Goal: Navigation & Orientation: Find specific page/section

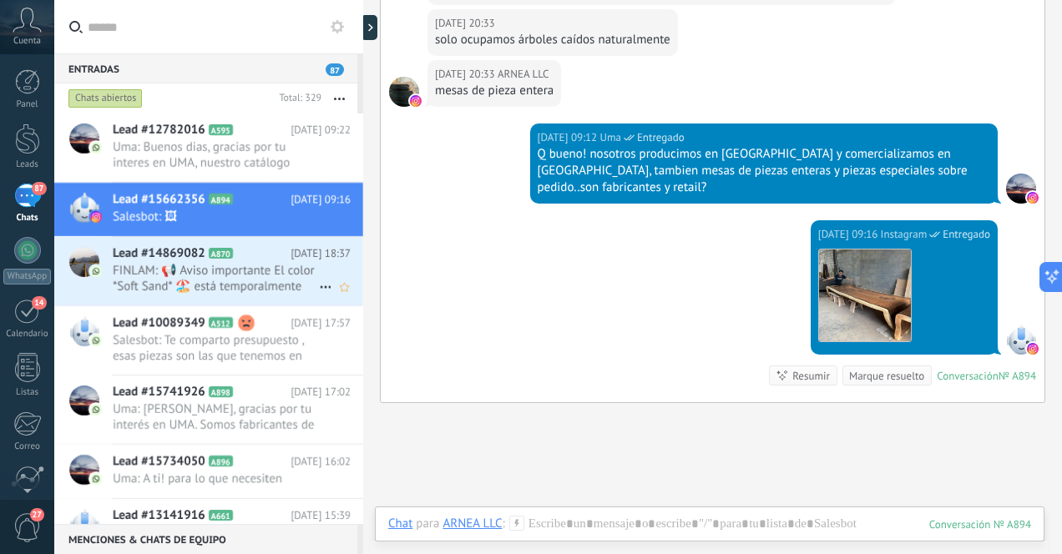
click at [268, 267] on span "FINLAM: 📢 Aviso importante El color *Soft Sand* 🏖️ está temporalmente agotado, …" at bounding box center [216, 279] width 206 height 32
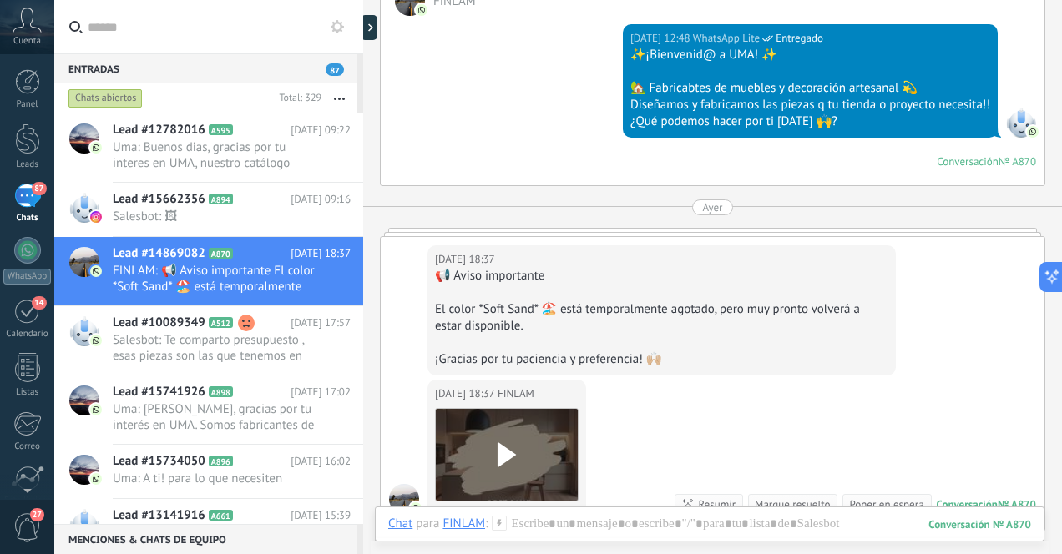
scroll to position [519, 0]
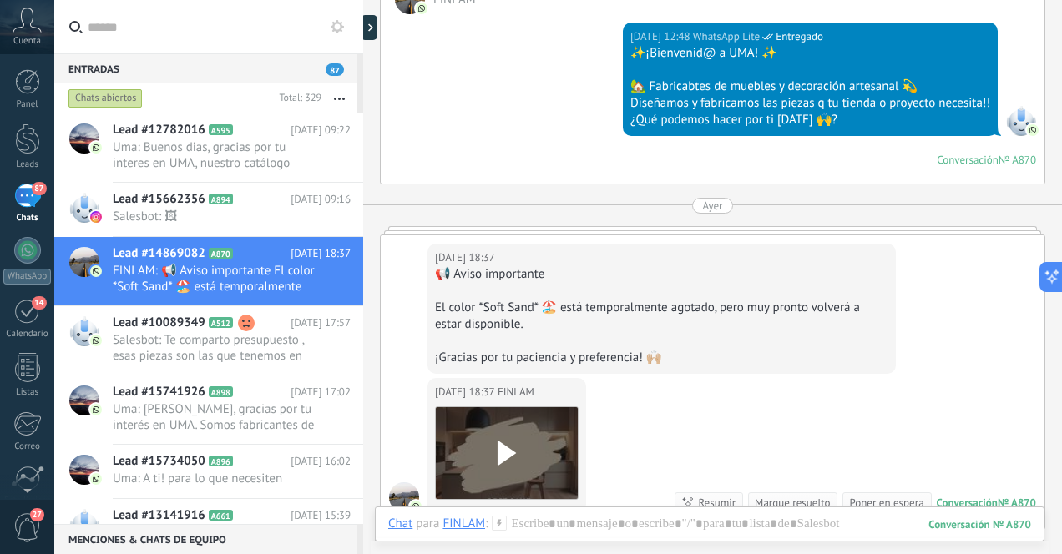
click at [29, 188] on div "87" at bounding box center [27, 196] width 27 height 24
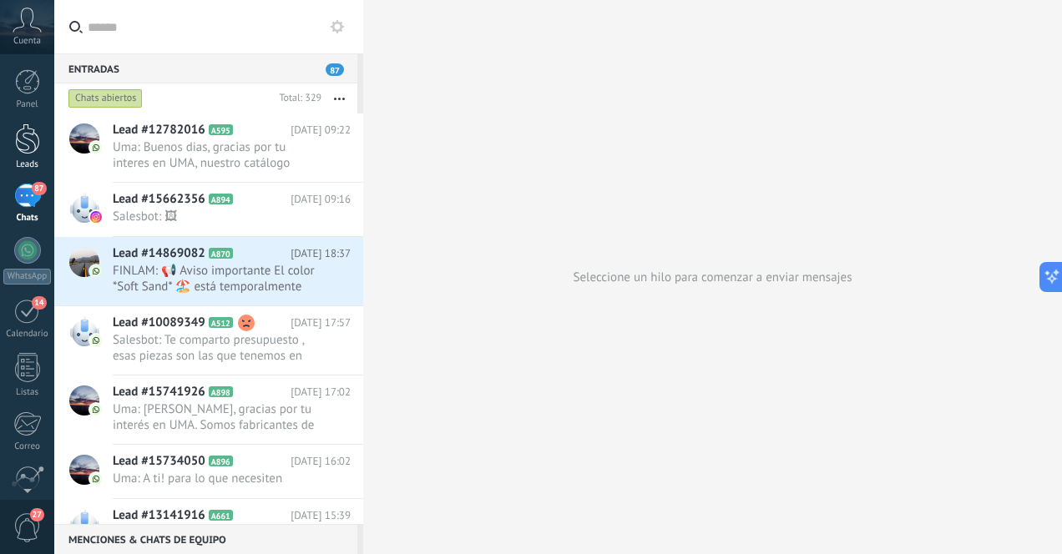
click at [38, 149] on div at bounding box center [27, 139] width 25 height 31
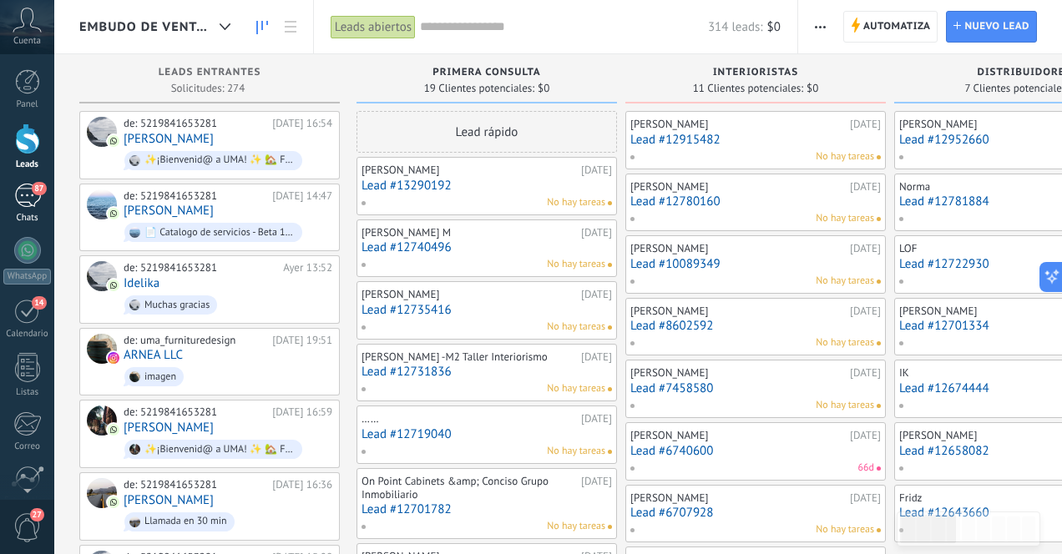
click at [29, 193] on div "87" at bounding box center [27, 196] width 27 height 24
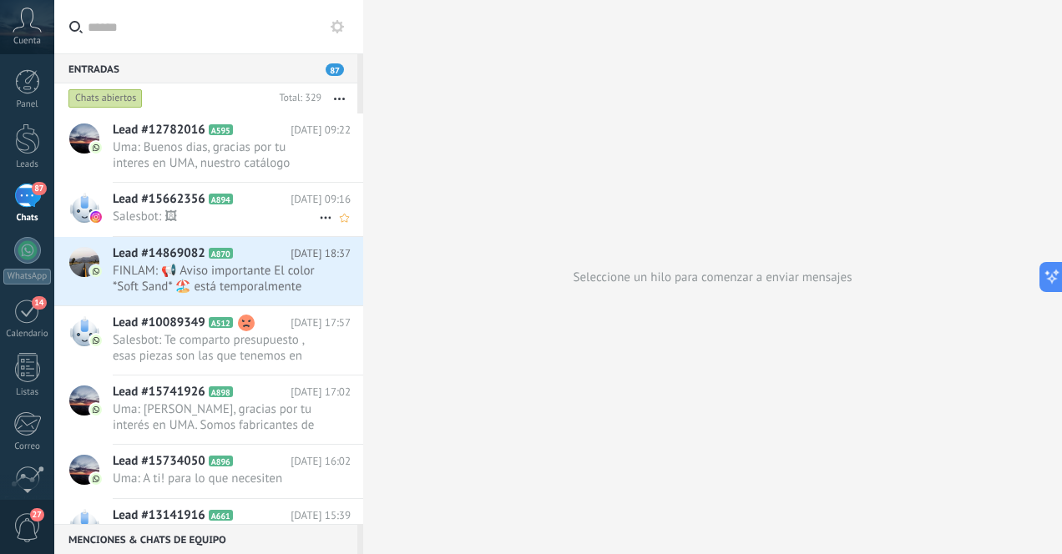
click at [225, 220] on span "Salesbot: 🖼" at bounding box center [216, 217] width 206 height 16
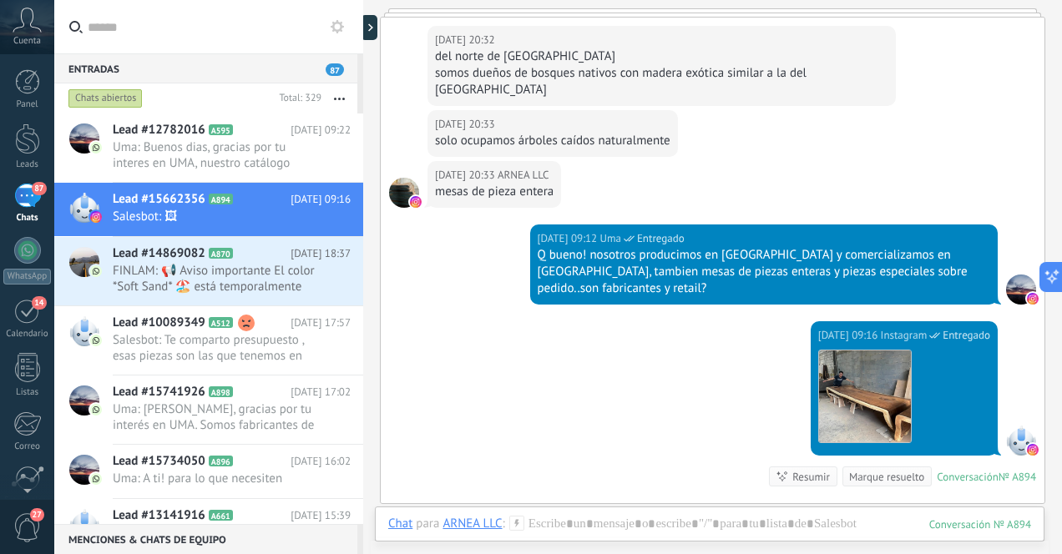
scroll to position [620, 0]
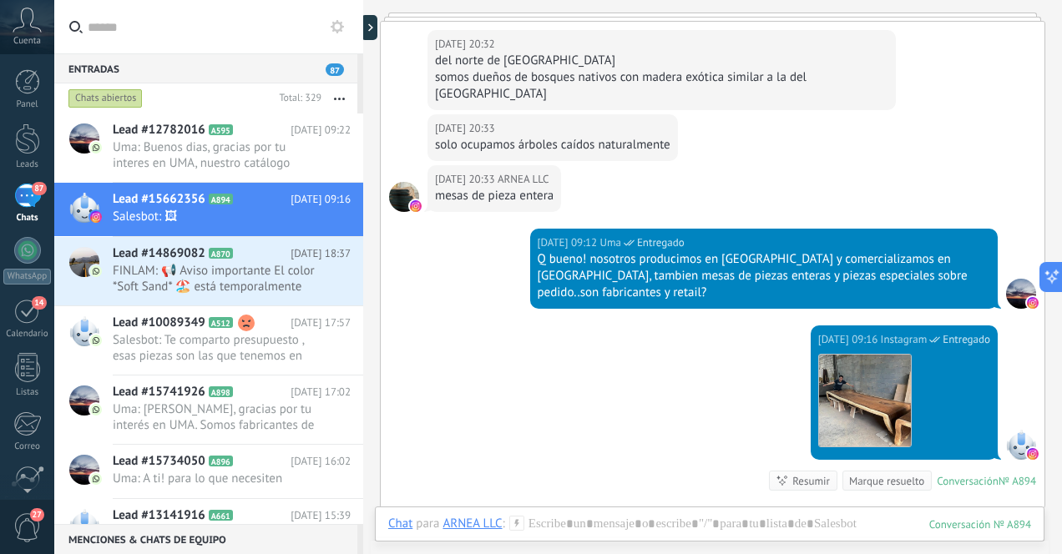
click at [28, 200] on div "87" at bounding box center [27, 196] width 27 height 24
